Goal: Information Seeking & Learning: Learn about a topic

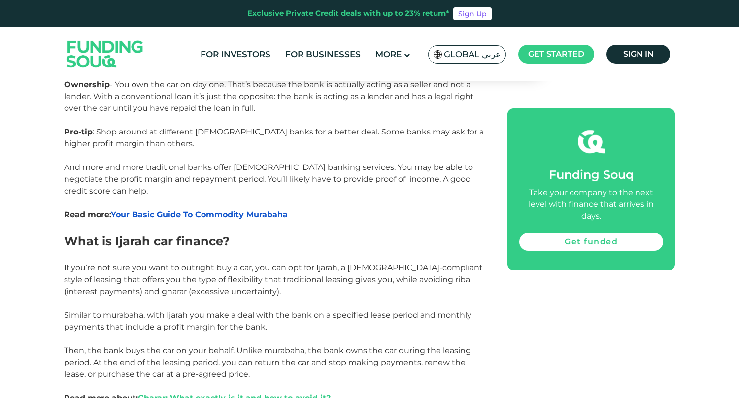
scroll to position [811, 0]
click at [259, 211] on span "Your Basic Guide To Commodity Murabaha" at bounding box center [199, 213] width 177 height 9
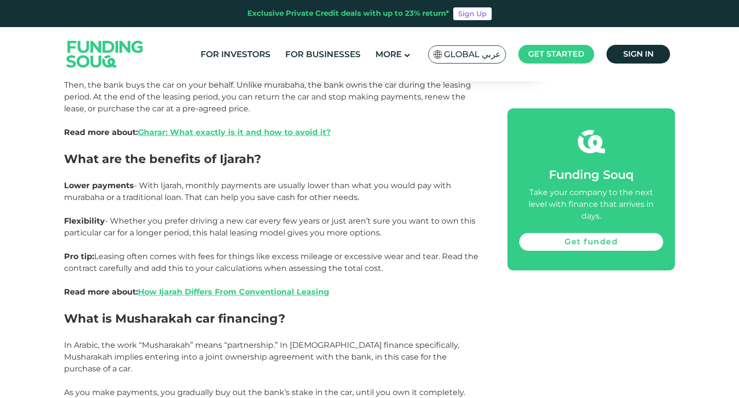
scroll to position [1084, 0]
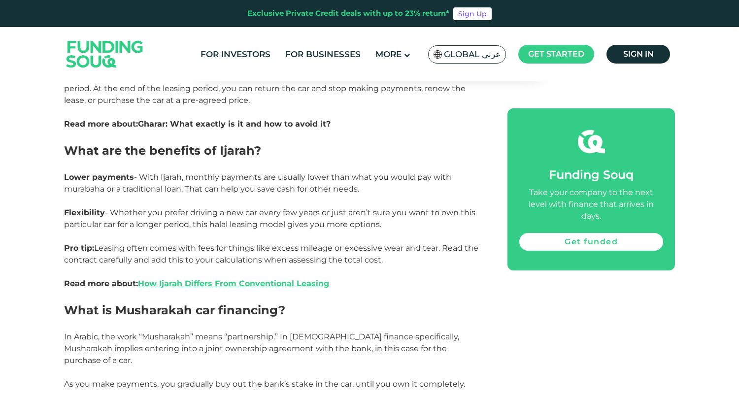
click at [306, 127] on link "Gharar: What exactly is it and how to avoid it?" at bounding box center [234, 123] width 193 height 9
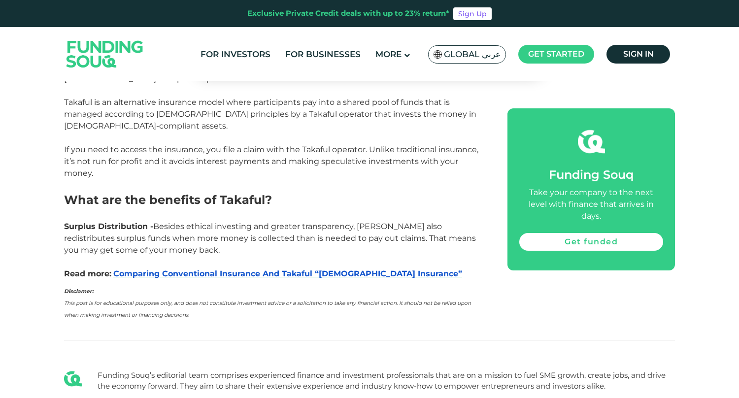
scroll to position [1640, 0]
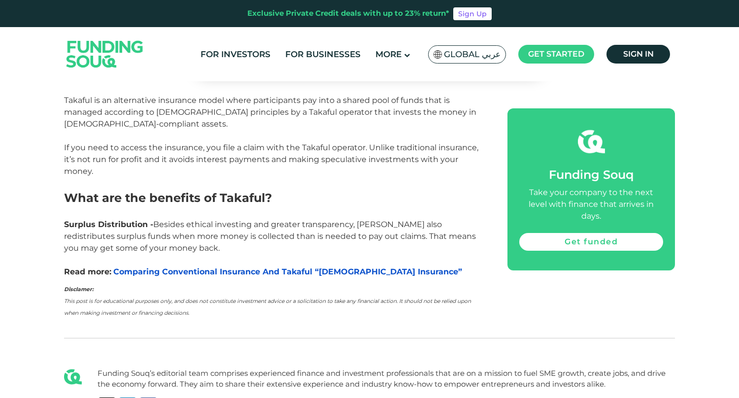
click at [359, 267] on span "Comparing Conventional Insurance And Takaful “Islamic Insurance”" at bounding box center [287, 271] width 349 height 9
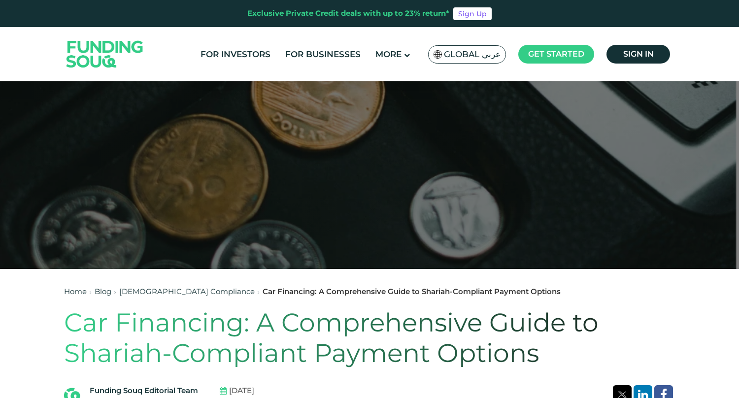
scroll to position [0, 0]
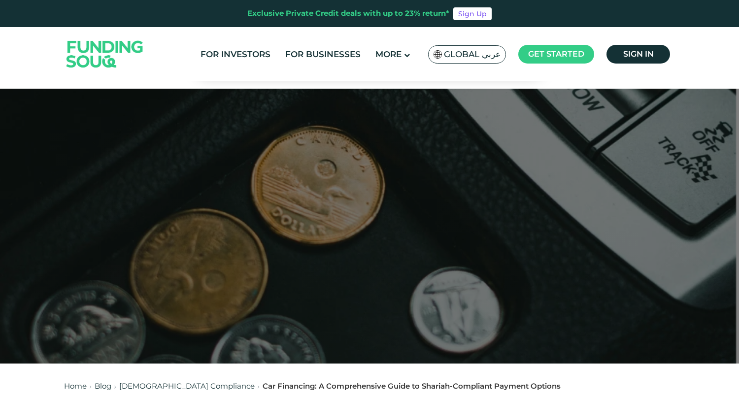
click at [119, 49] on img at bounding box center [105, 54] width 97 height 50
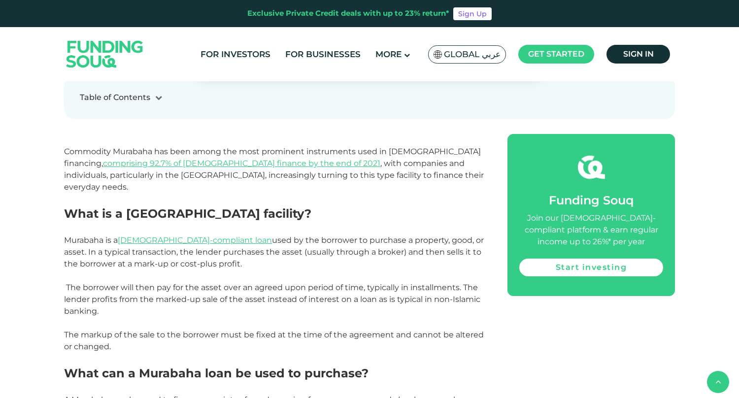
scroll to position [417, 0]
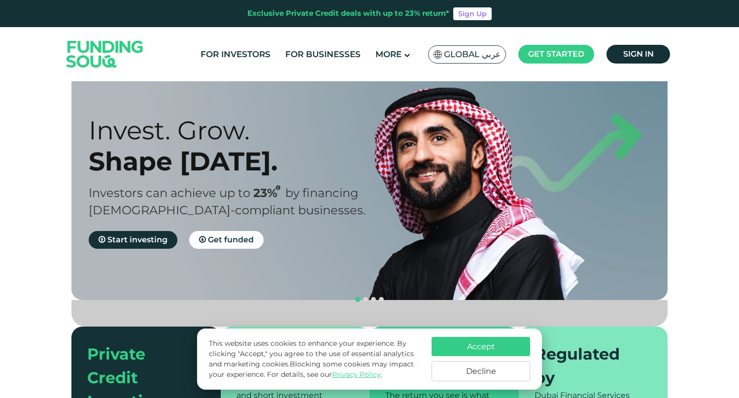
scroll to position [31, 0]
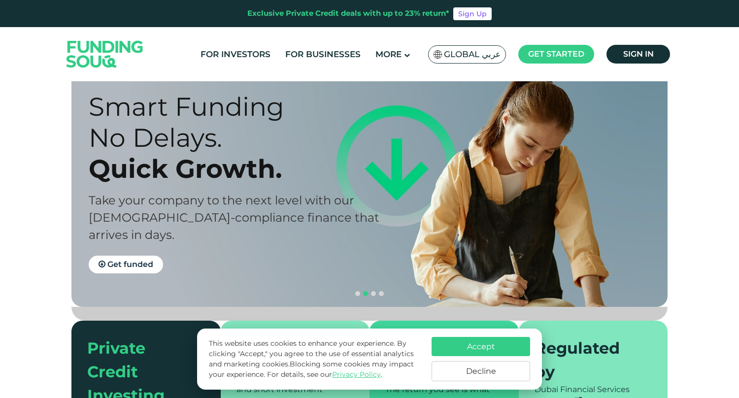
click at [453, 369] on button "Decline" at bounding box center [481, 371] width 99 height 20
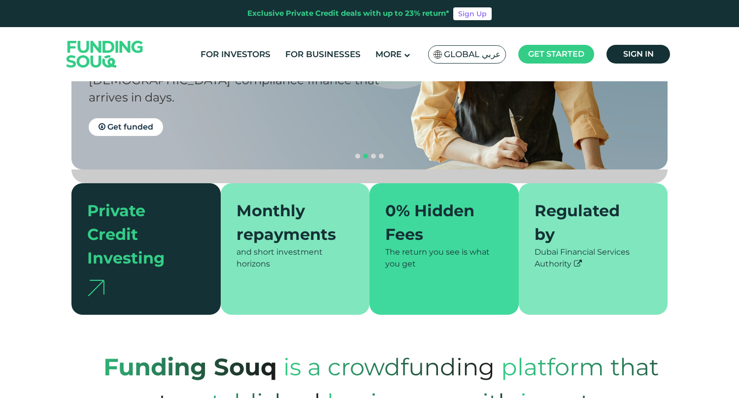
scroll to position [169, 0]
click at [296, 199] on div "Monthly repayments" at bounding box center [289, 222] width 106 height 47
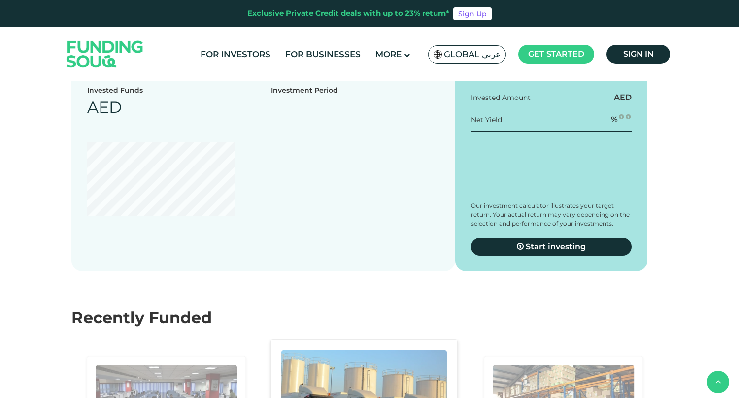
scroll to position [1194, 0]
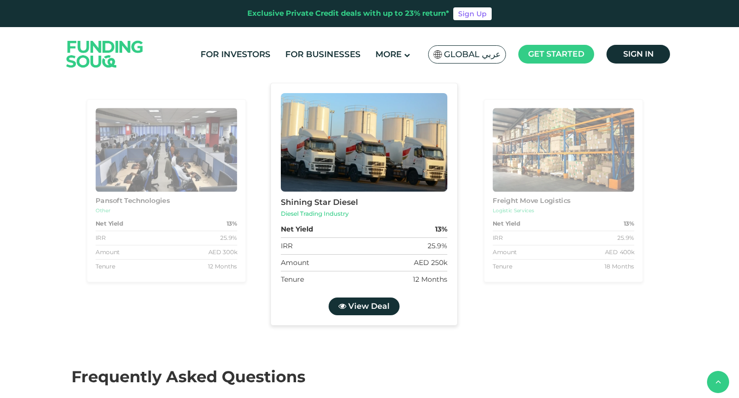
type tc-range-slider "4"
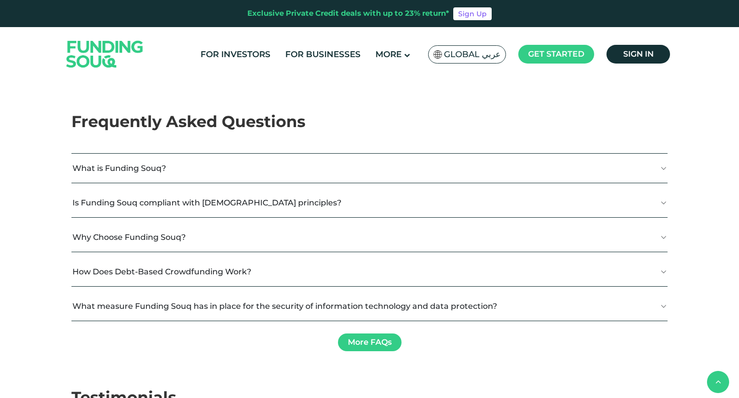
scroll to position [1725, 0]
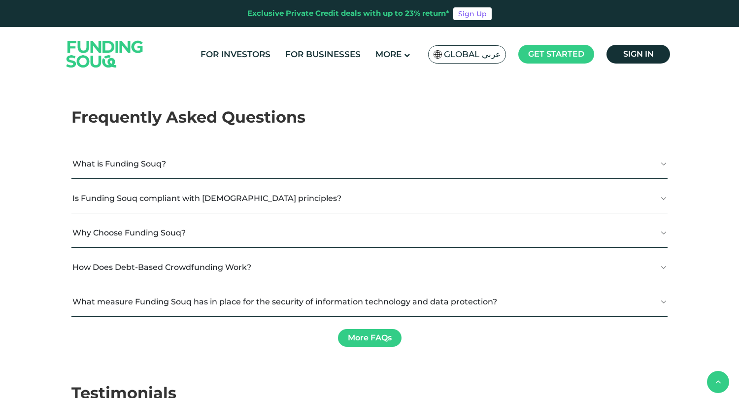
drag, startPoint x: 111, startPoint y: 196, endPoint x: 181, endPoint y: 196, distance: 69.5
type tc-range-slider "400000"
drag, startPoint x: 181, startPoint y: 196, endPoint x: 156, endPoint y: 198, distance: 24.7
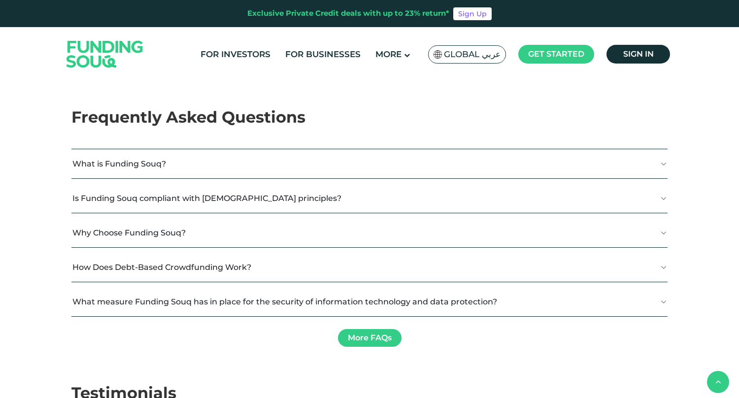
radio input "true"
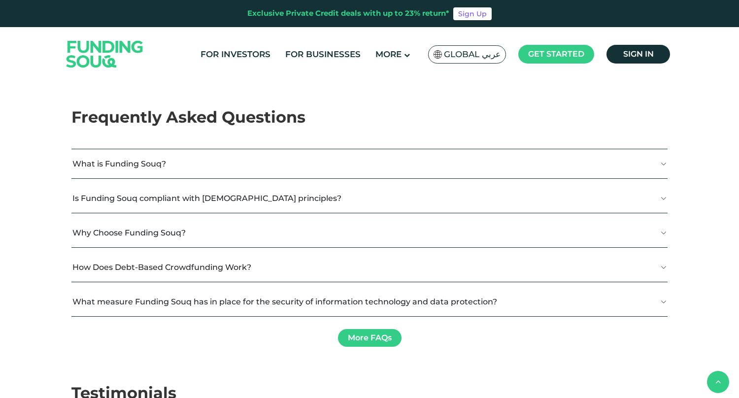
radio input "true"
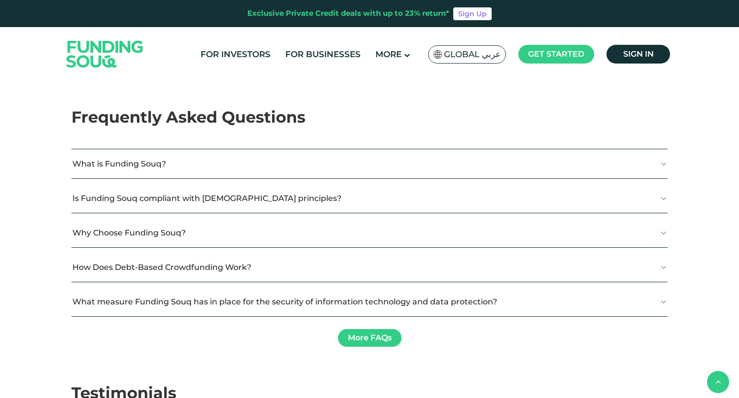
radio input "true"
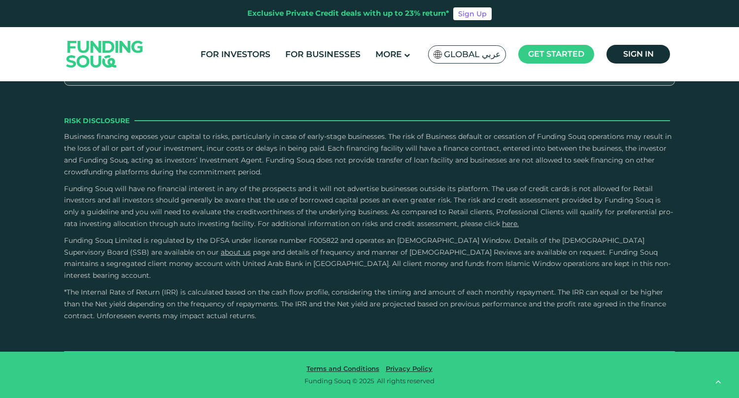
scroll to position [3211, 0]
click at [355, 14] on div "Exclusive Private Credit deals with up to 23% return*" at bounding box center [348, 13] width 202 height 11
